Goal: Task Accomplishment & Management: Manage account settings

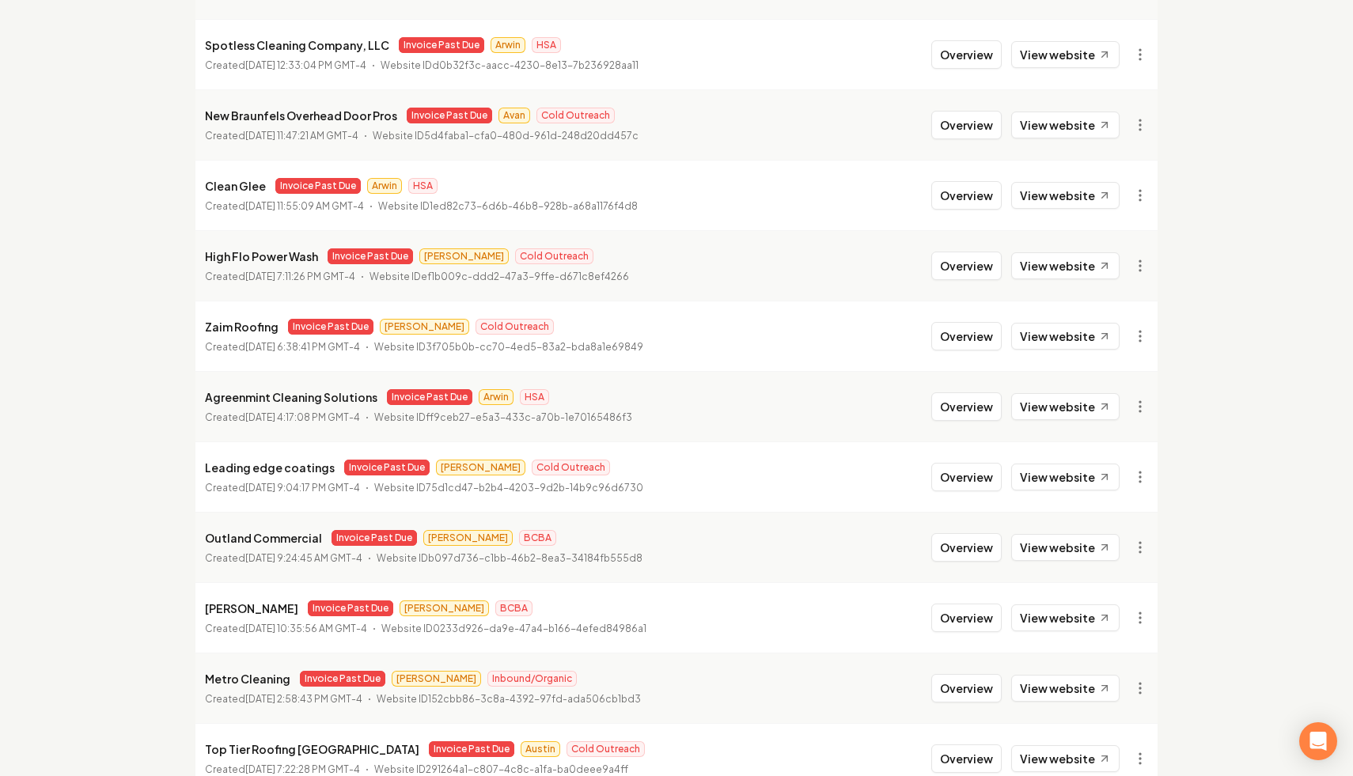
scroll to position [902, 0]
click at [1115, 334] on link "View in Stripe" at bounding box center [1101, 332] width 100 height 25
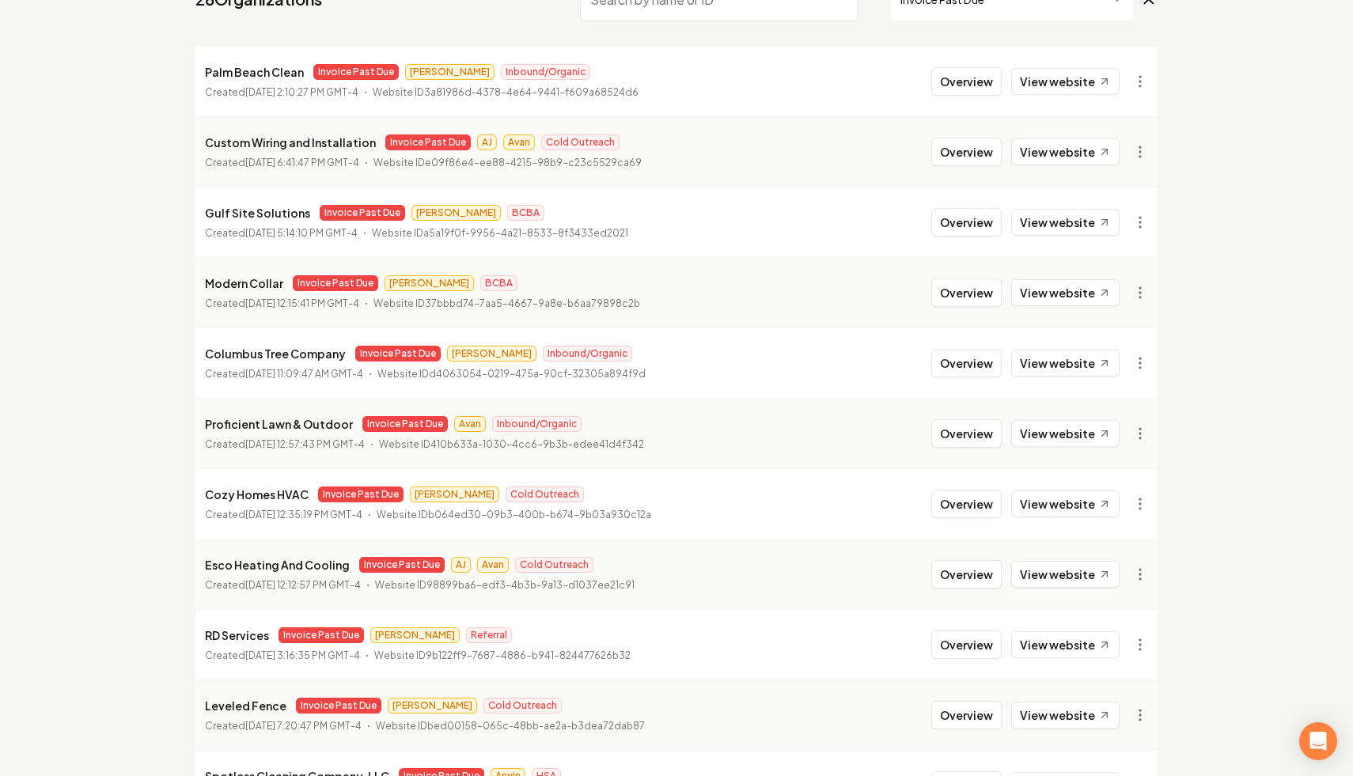
scroll to position [0, 0]
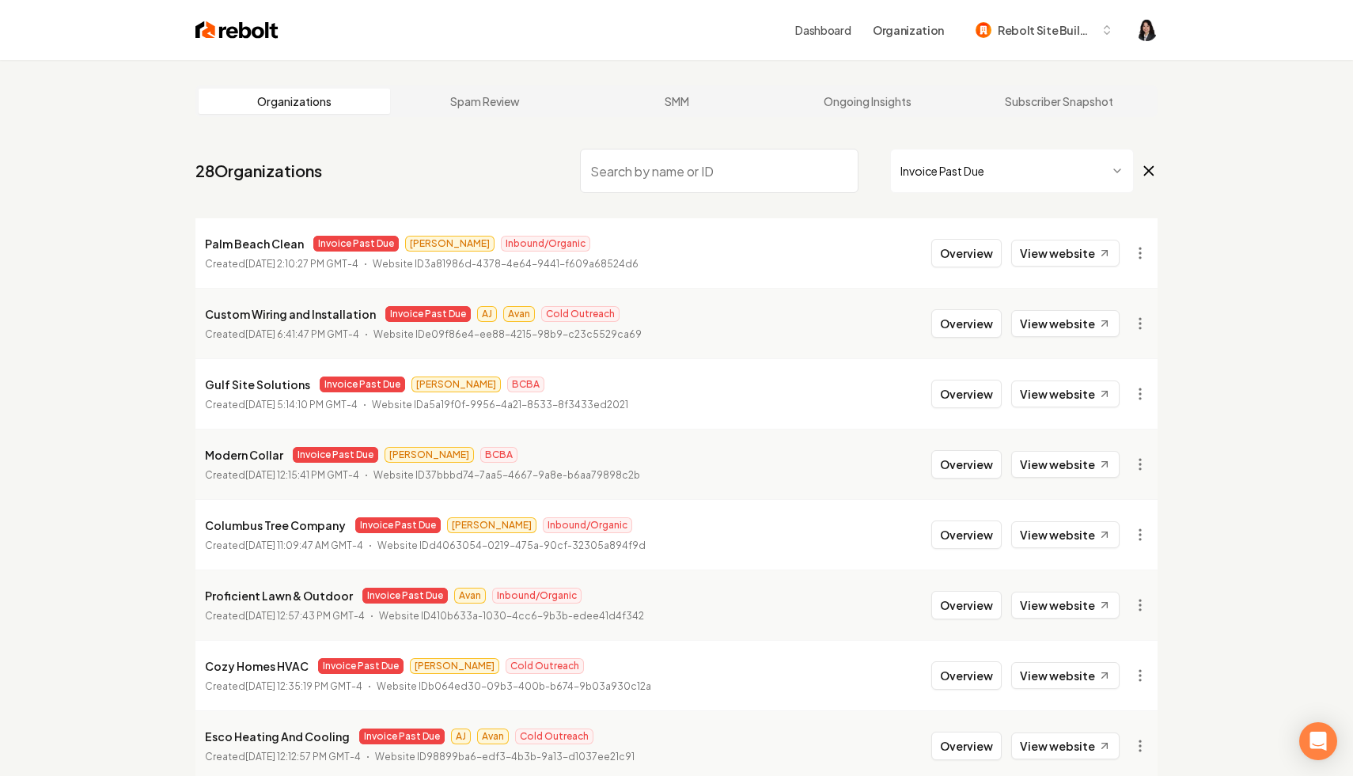
click at [1134, 31] on div "Dashboard Organization Rebolt Site Builder" at bounding box center [717, 30] width 879 height 28
click at [1146, 30] on img "Open user button" at bounding box center [1146, 30] width 22 height 22
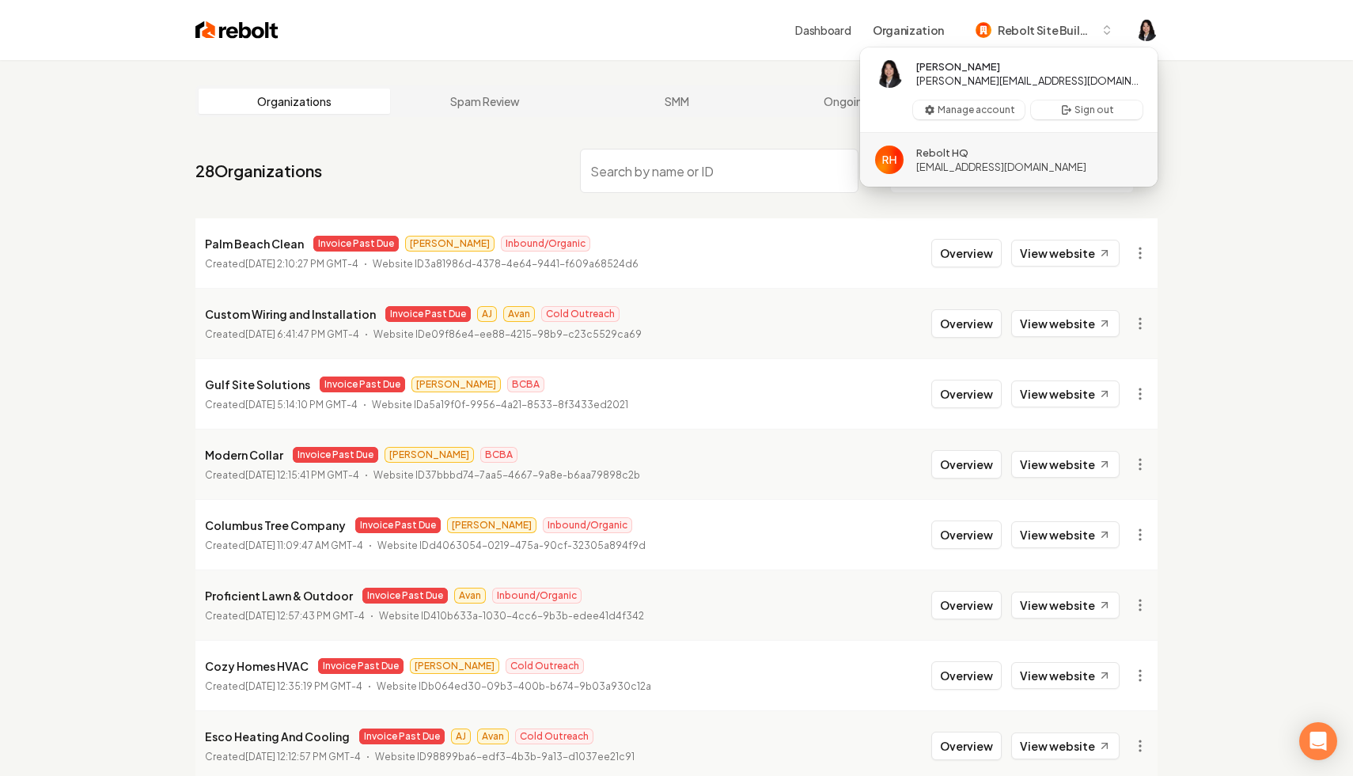
drag, startPoint x: 1066, startPoint y: 162, endPoint x: 1201, endPoint y: 89, distance: 153.3
click at [1201, 89] on body "Dashboard Organization Rebolt Site Builder Organizations Spam Review SMM Ongoin…" at bounding box center [676, 388] width 1353 height 776
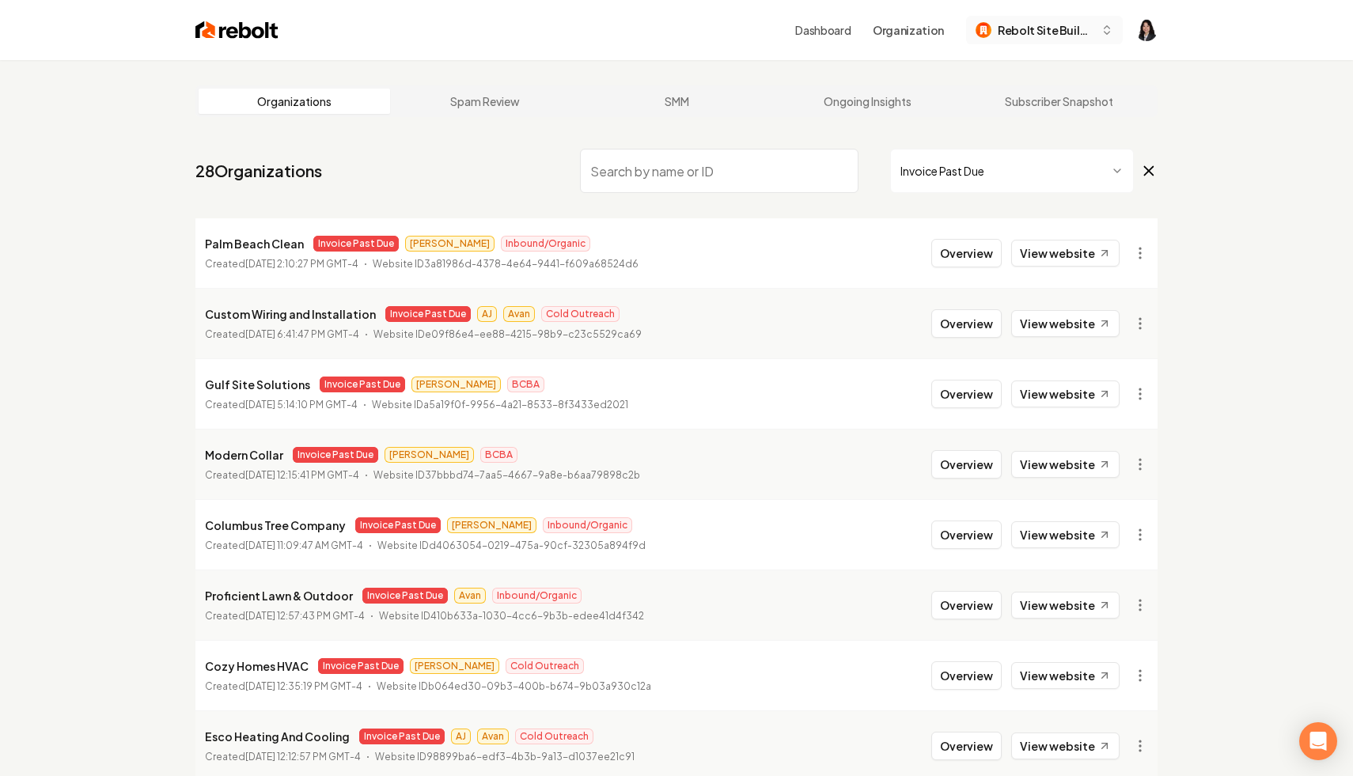
click at [1036, 31] on span "Rebolt Site Builder" at bounding box center [1046, 30] width 97 height 17
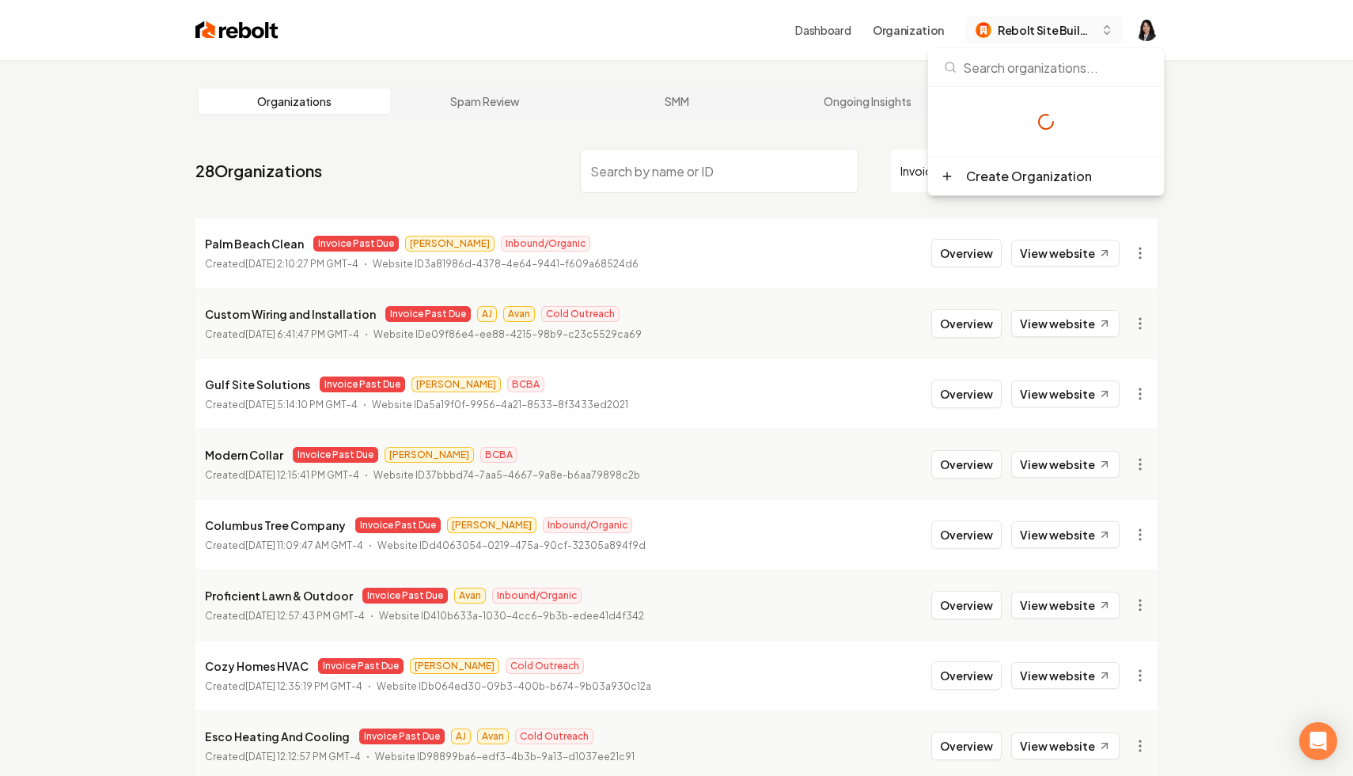
click at [1036, 31] on span "Rebolt Site Builder" at bounding box center [1046, 30] width 97 height 17
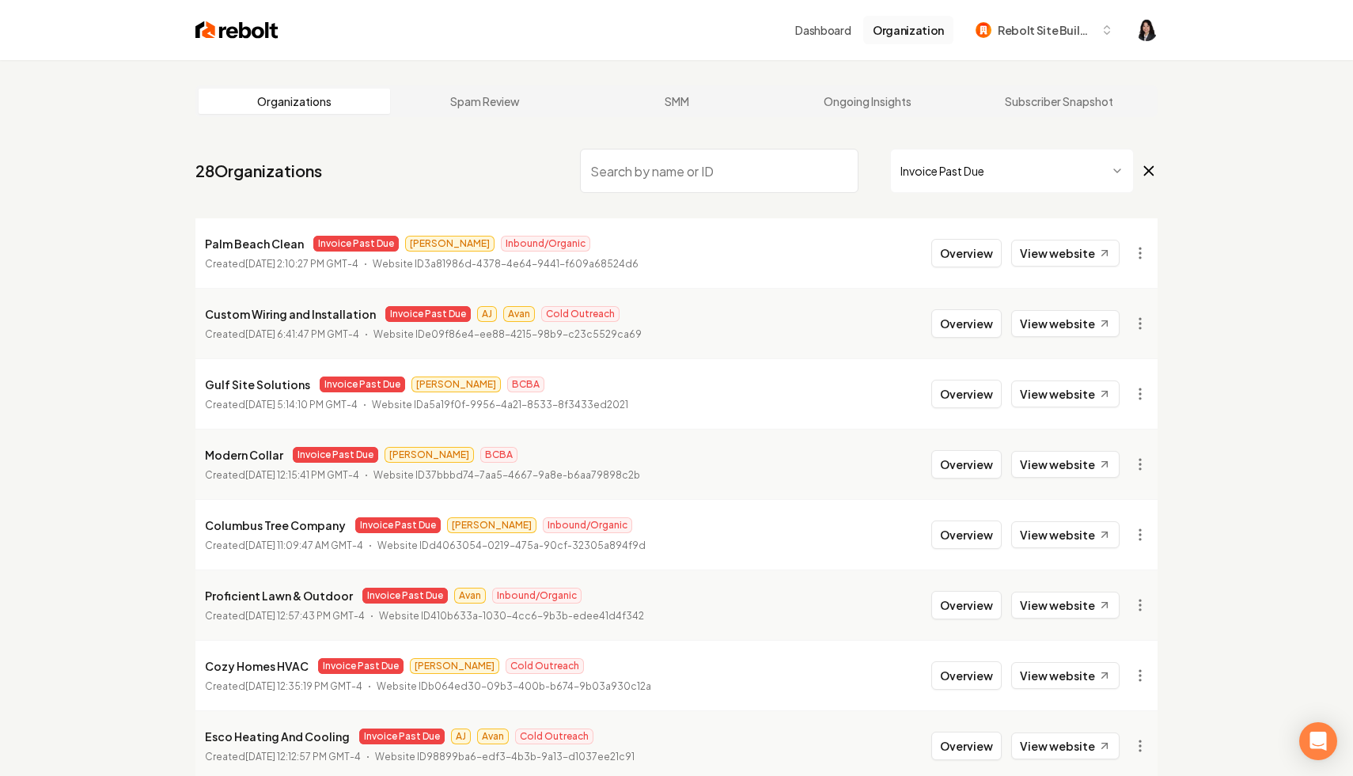
click at [936, 32] on button "Organization" at bounding box center [908, 30] width 90 height 28
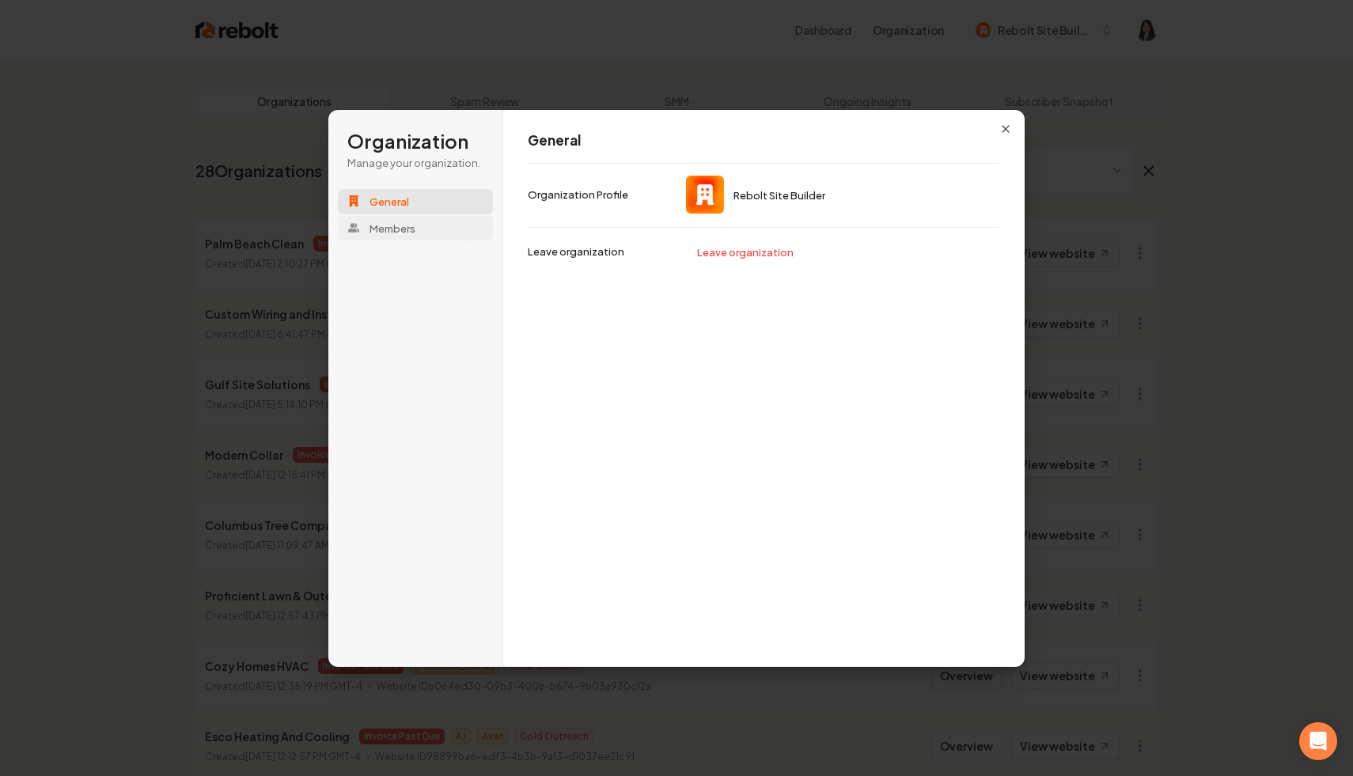
click at [438, 236] on button "Members" at bounding box center [415, 227] width 155 height 25
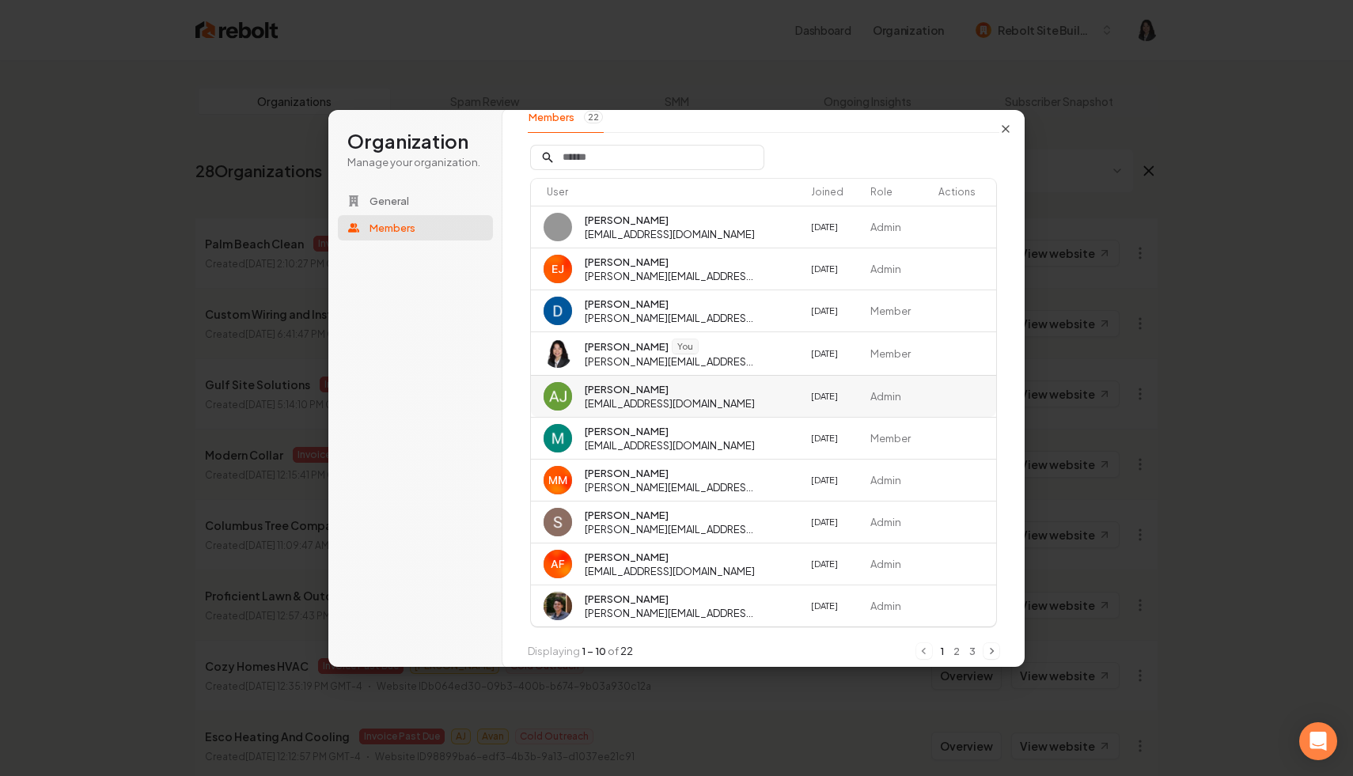
scroll to position [75, 0]
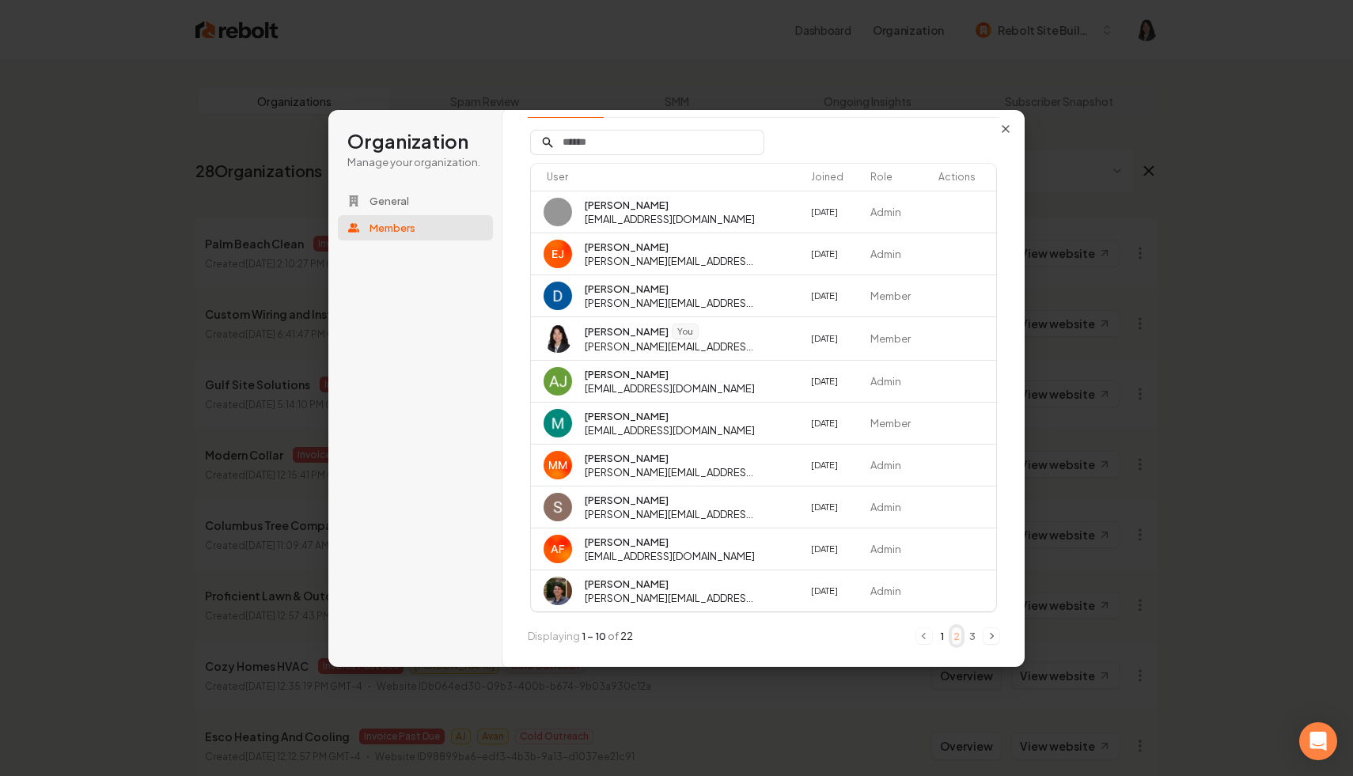
click at [958, 638] on button "2" at bounding box center [956, 635] width 9 height 17
click at [973, 638] on button "3" at bounding box center [972, 635] width 9 height 17
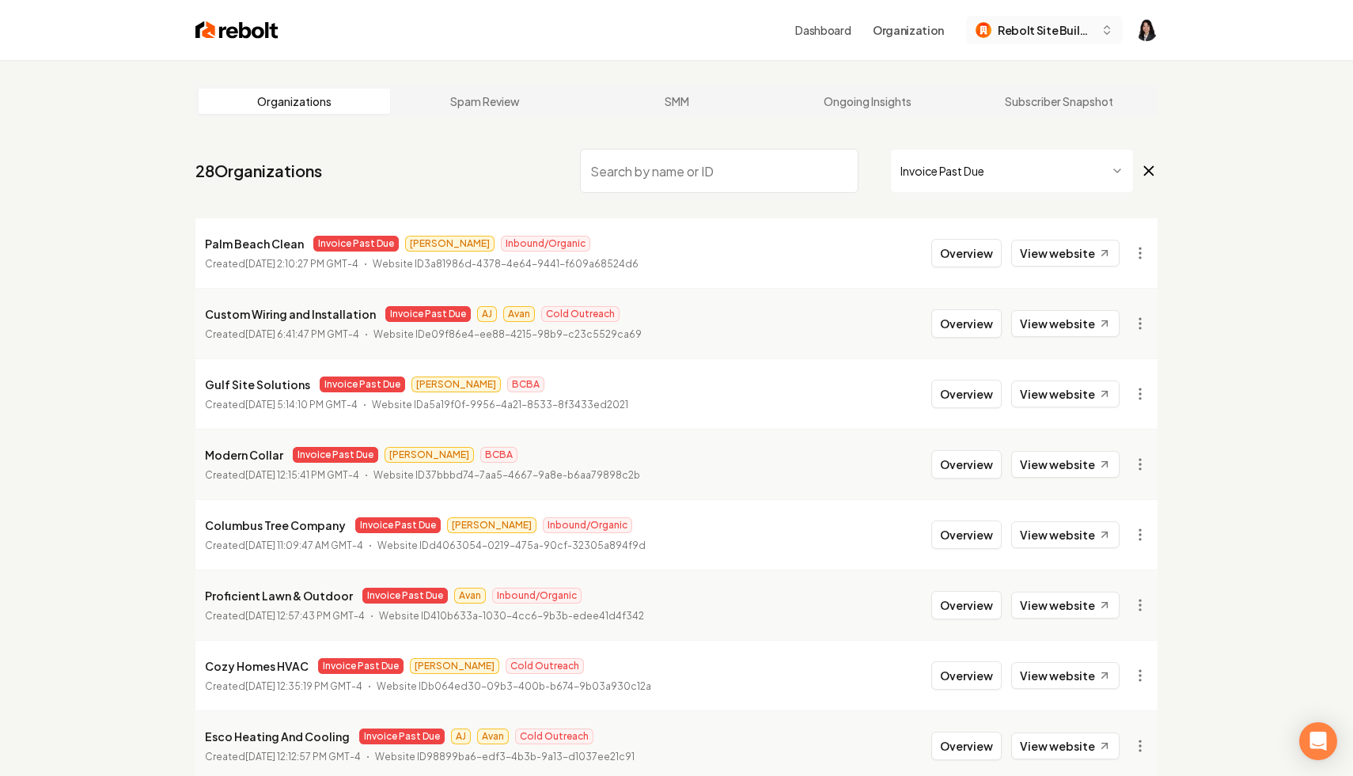
click at [1006, 29] on span "Rebolt Site Builder" at bounding box center [1046, 30] width 97 height 17
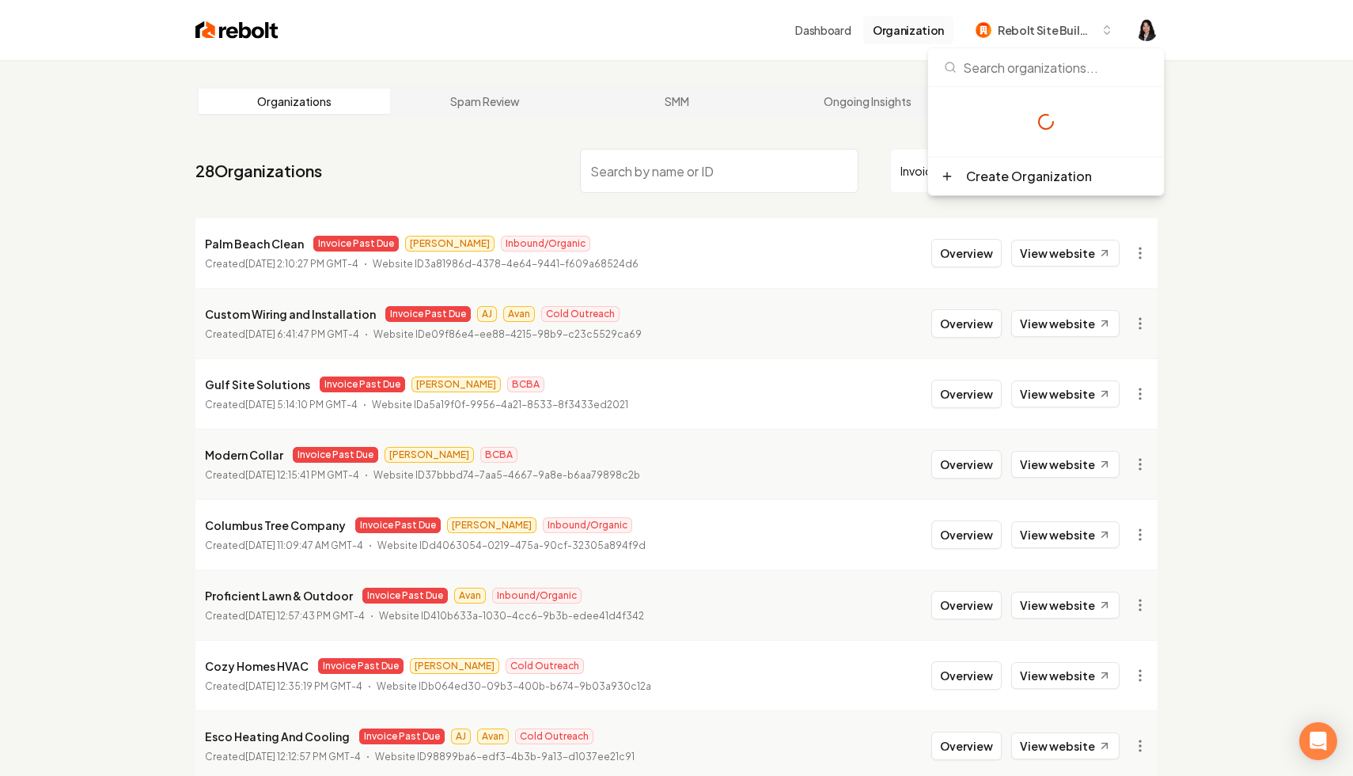
click at [919, 25] on button "Organization" at bounding box center [908, 30] width 90 height 28
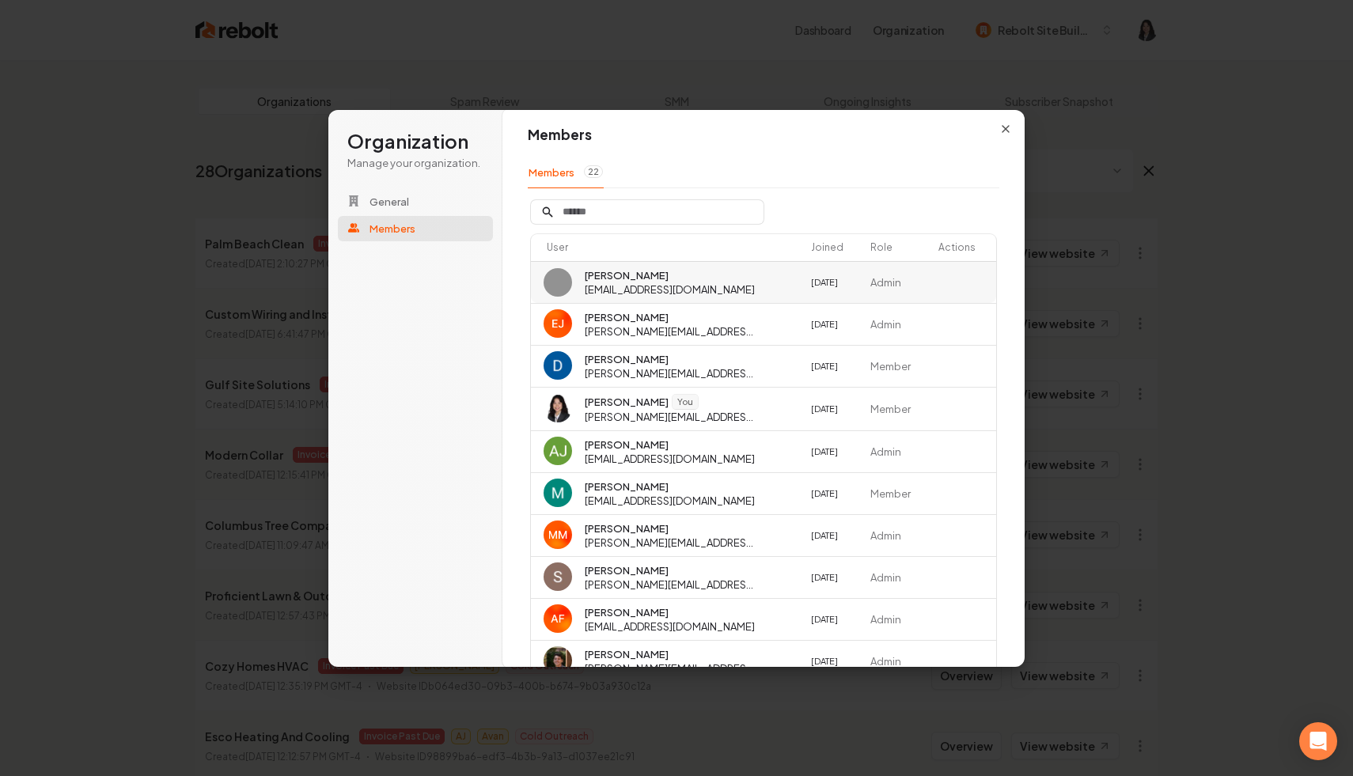
scroll to position [6, 0]
click at [674, 220] on input "Search" at bounding box center [647, 211] width 233 height 24
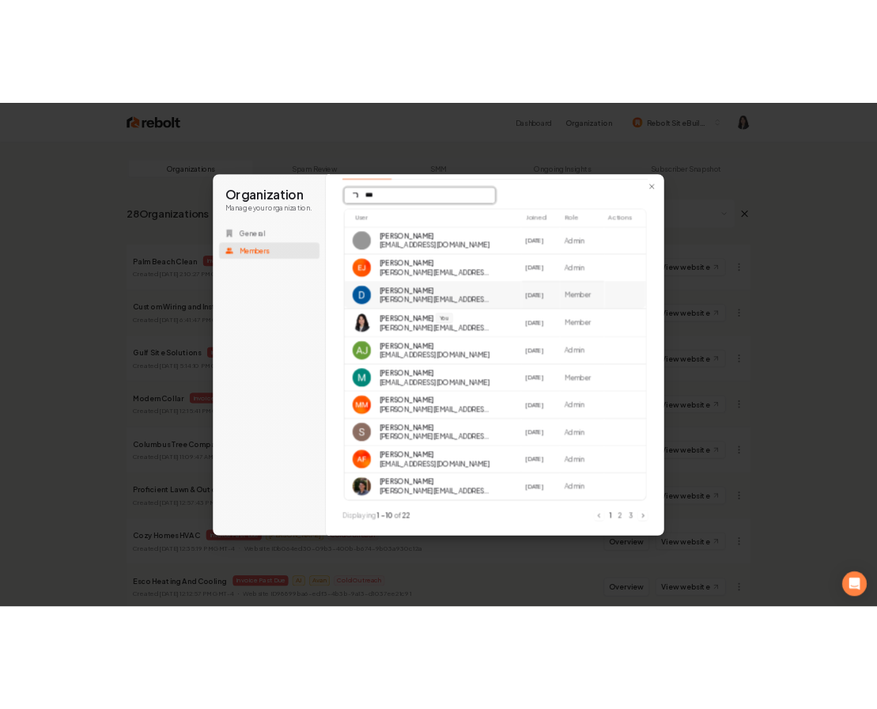
scroll to position [0, 0]
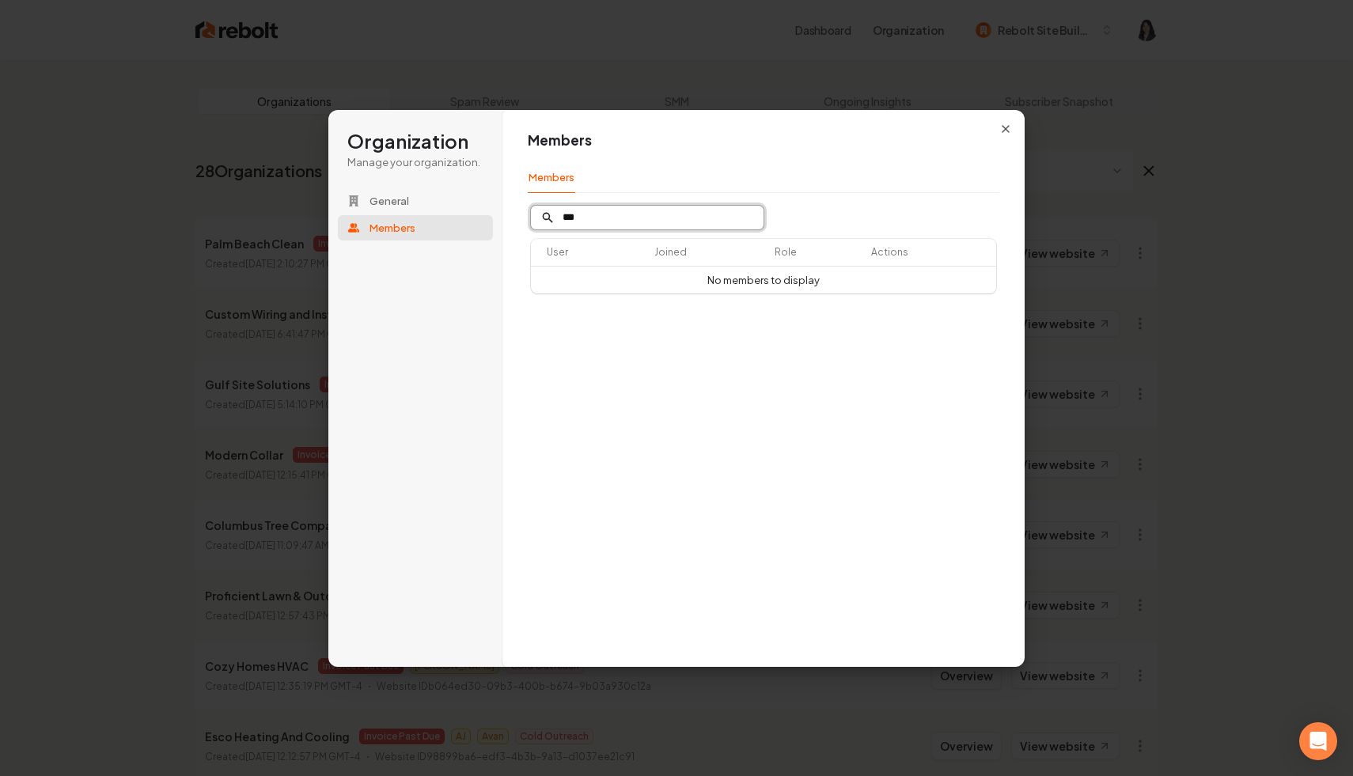
type input "***"
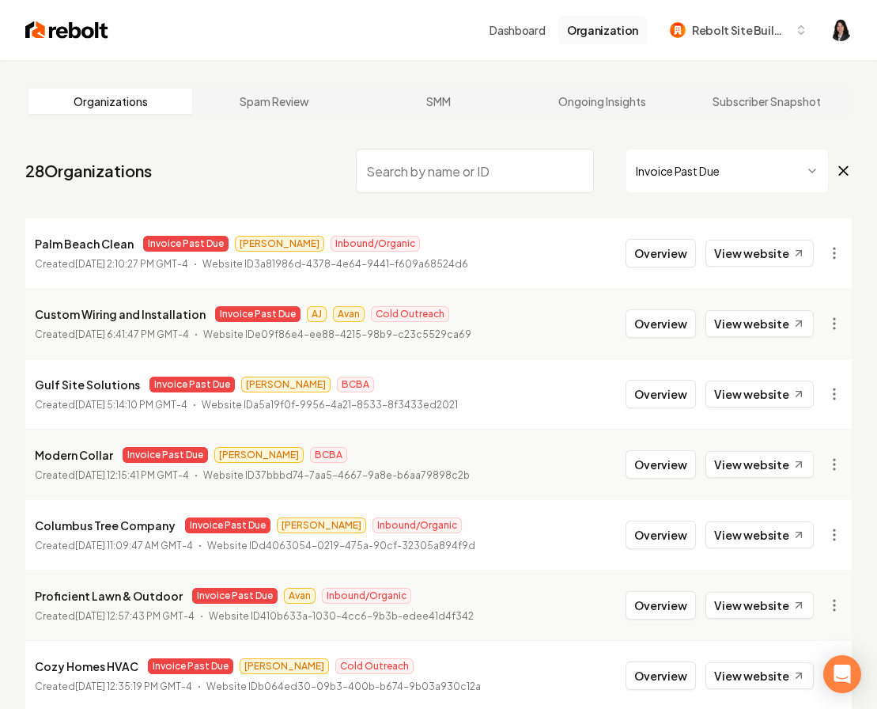
click at [623, 36] on button "Organization" at bounding box center [603, 30] width 90 height 28
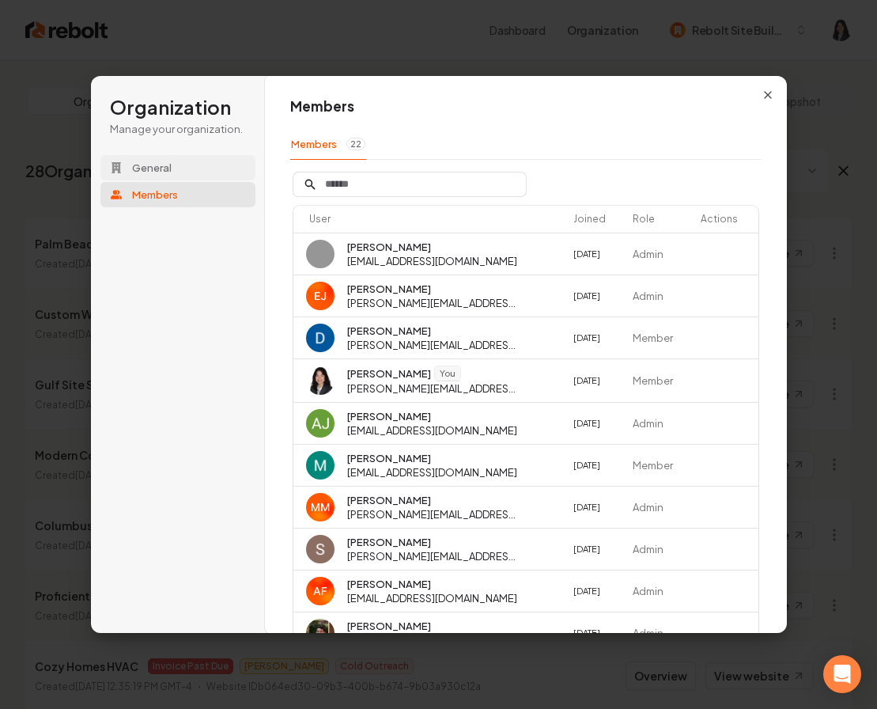
click at [183, 169] on button "General" at bounding box center [177, 167] width 155 height 25
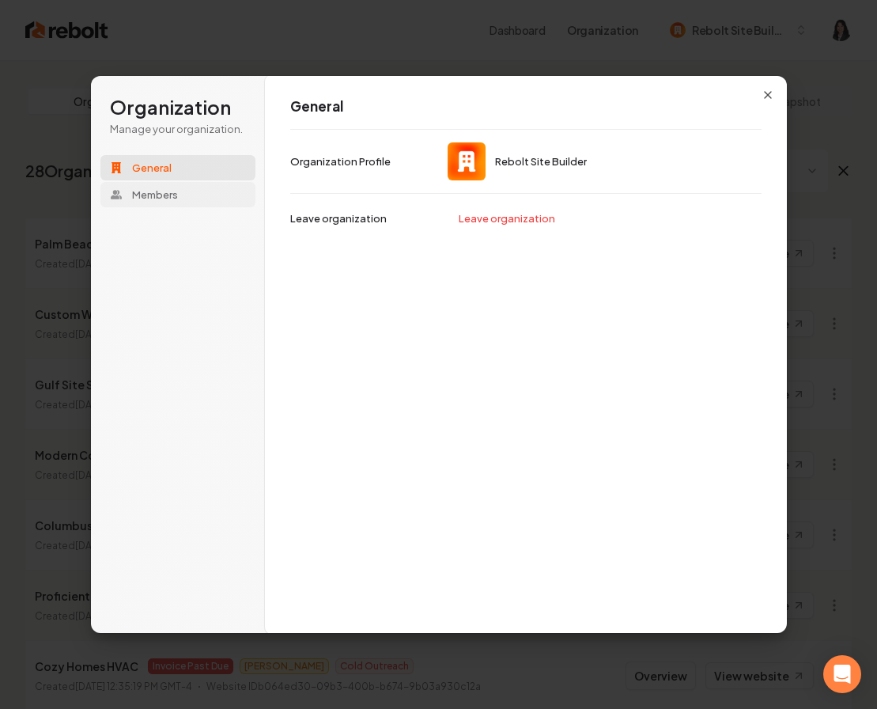
click at [191, 188] on button "Members" at bounding box center [177, 194] width 155 height 25
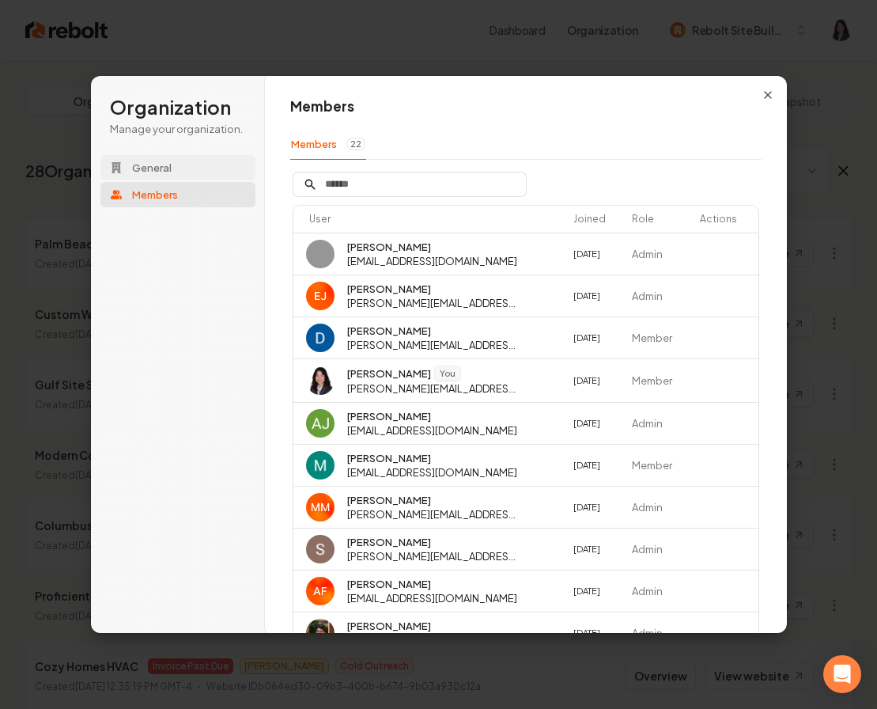
click at [179, 169] on button "General" at bounding box center [177, 167] width 155 height 25
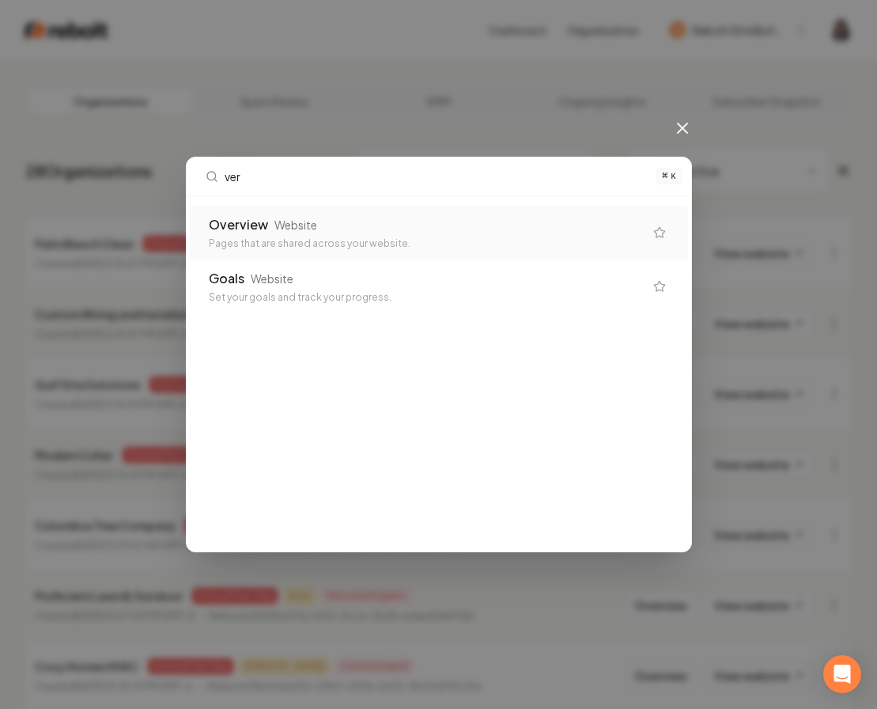
type input "ver"
click at [435, 85] on div "ver ⌘ K Overview Website Pages that are shared across your website. Goals Websi…" at bounding box center [438, 354] width 877 height 709
click at [625, 120] on div "ver ⌘ K Overview Website Pages that are shared across your website. Goals Websi…" at bounding box center [438, 354] width 877 height 709
click at [688, 125] on icon at bounding box center [682, 128] width 19 height 19
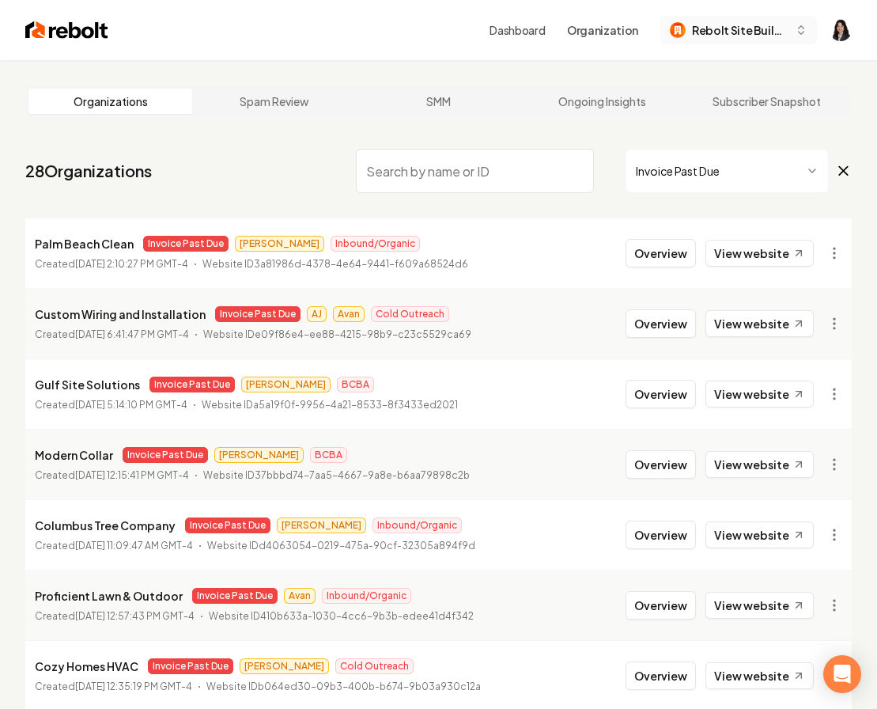
click at [752, 32] on span "Rebolt Site Builder" at bounding box center [740, 30] width 97 height 17
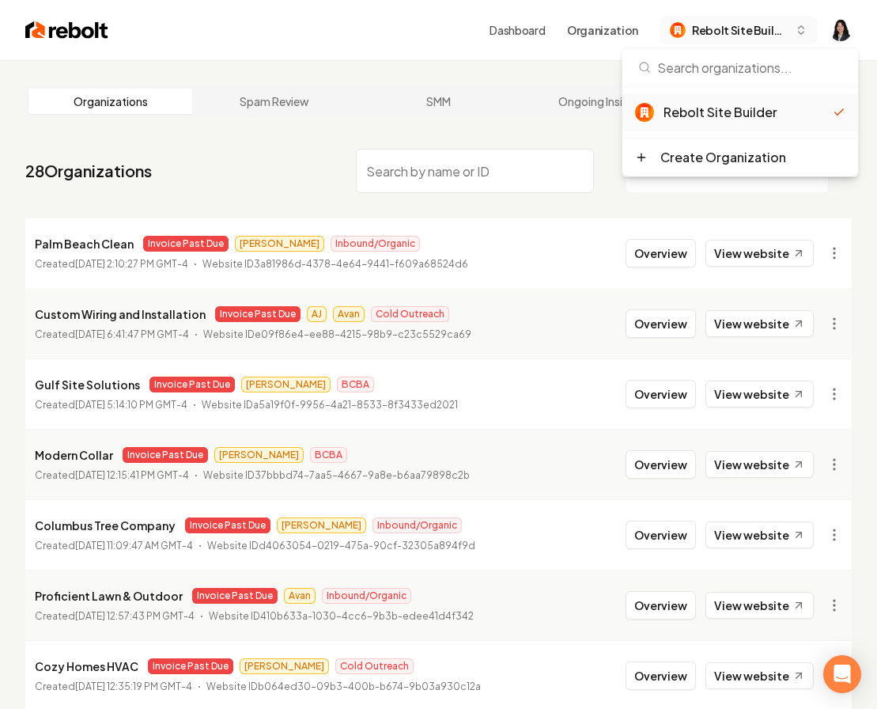
click at [752, 32] on span "Rebolt Site Builder" at bounding box center [740, 30] width 97 height 17
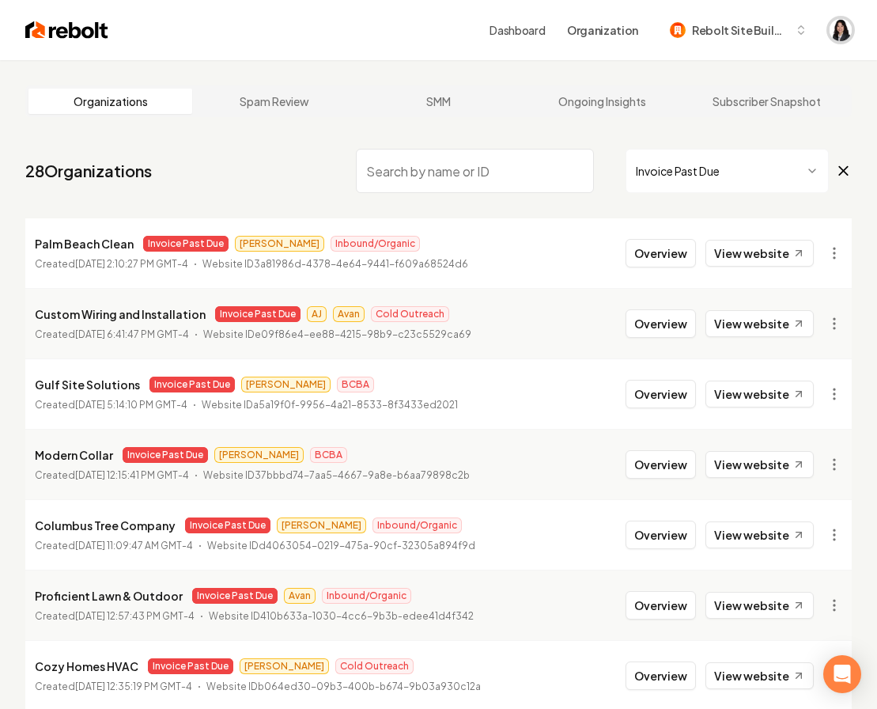
click at [835, 29] on img "Open user button" at bounding box center [841, 30] width 22 height 22
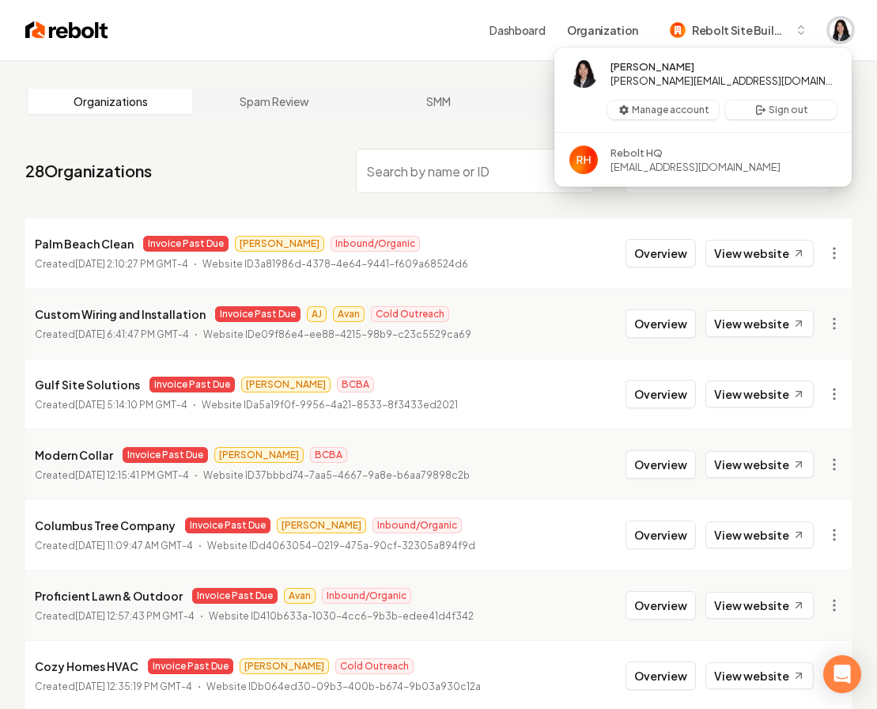
click at [839, 26] on img "Close user button" at bounding box center [841, 30] width 22 height 22
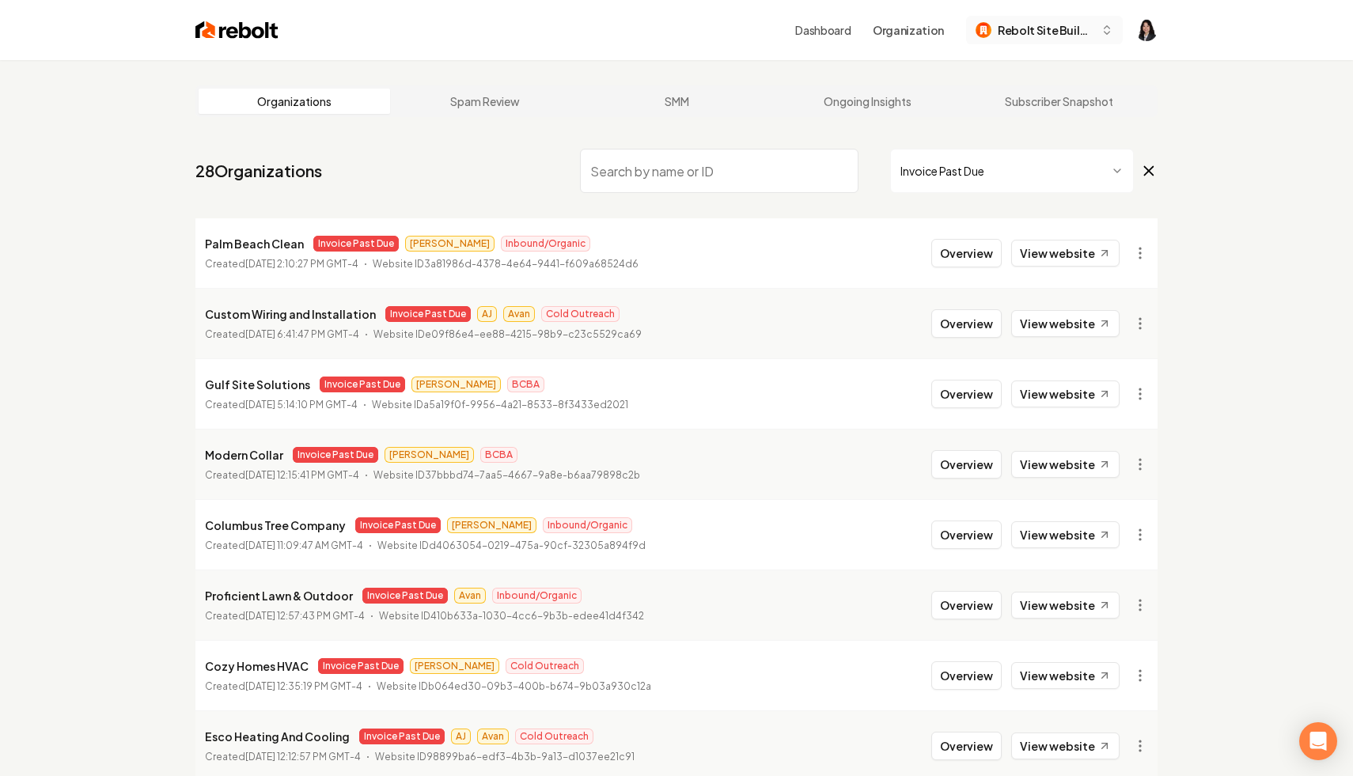
click at [1021, 31] on span "Rebolt Site Builder" at bounding box center [1046, 30] width 97 height 17
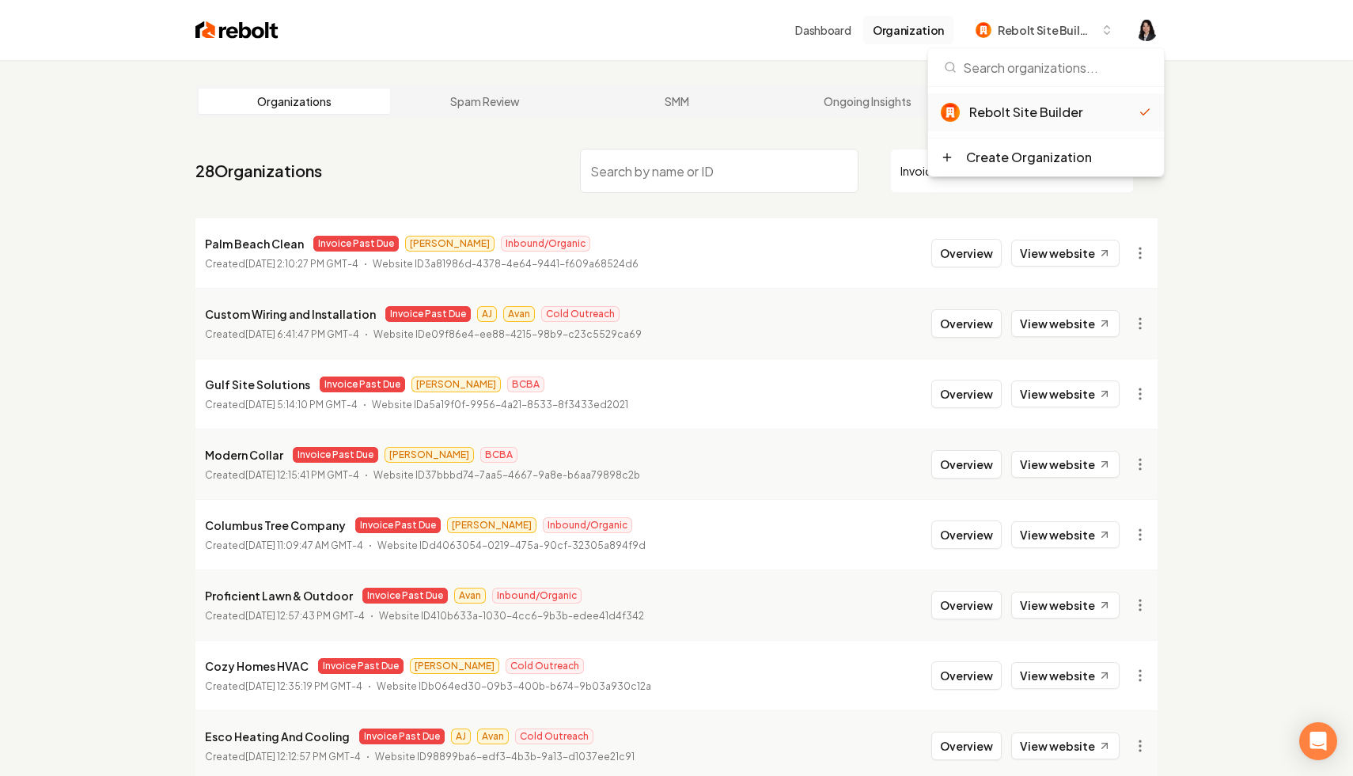
click at [930, 28] on button "Organization" at bounding box center [908, 30] width 90 height 28
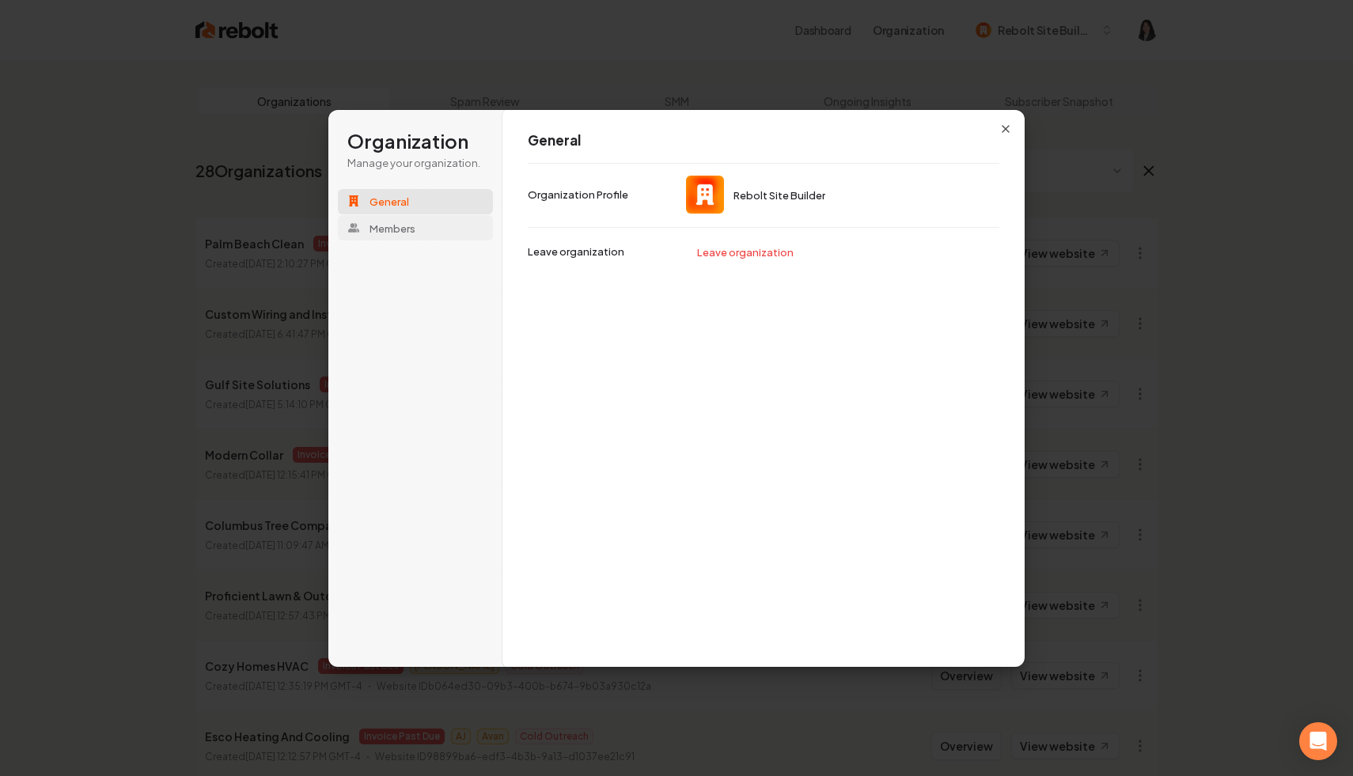
click at [434, 234] on button "Members" at bounding box center [415, 227] width 155 height 25
